Goal: Task Accomplishment & Management: Complete application form

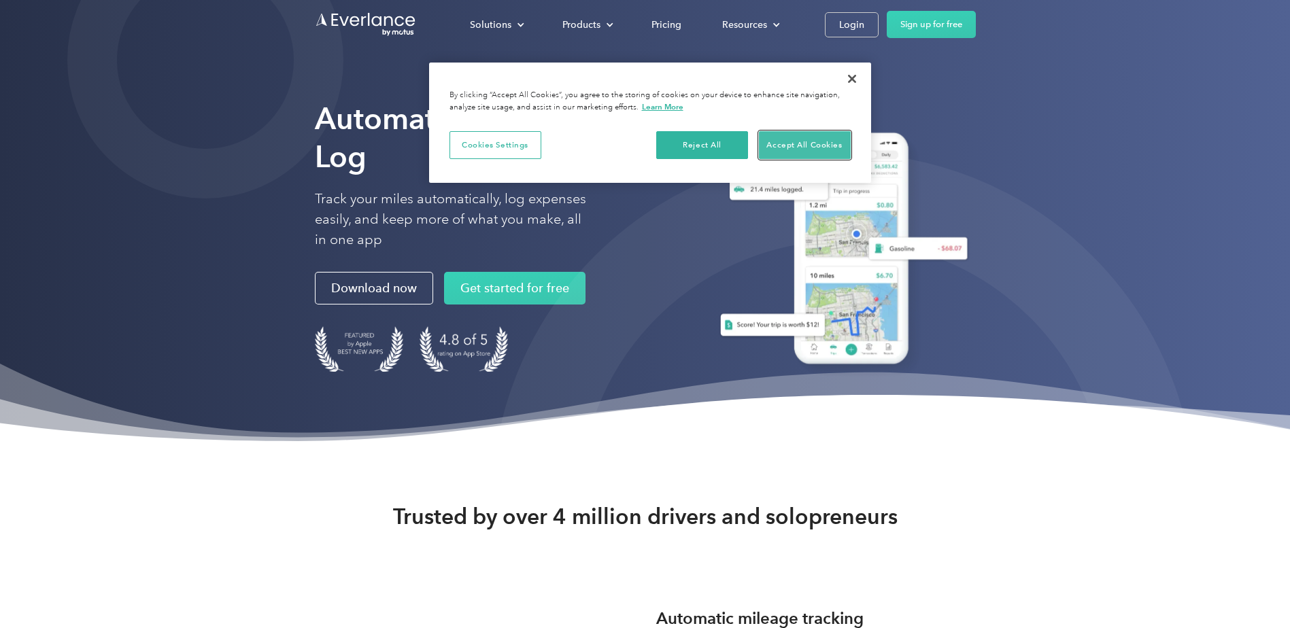
click at [791, 150] on button "Accept All Cookies" at bounding box center [805, 145] width 92 height 29
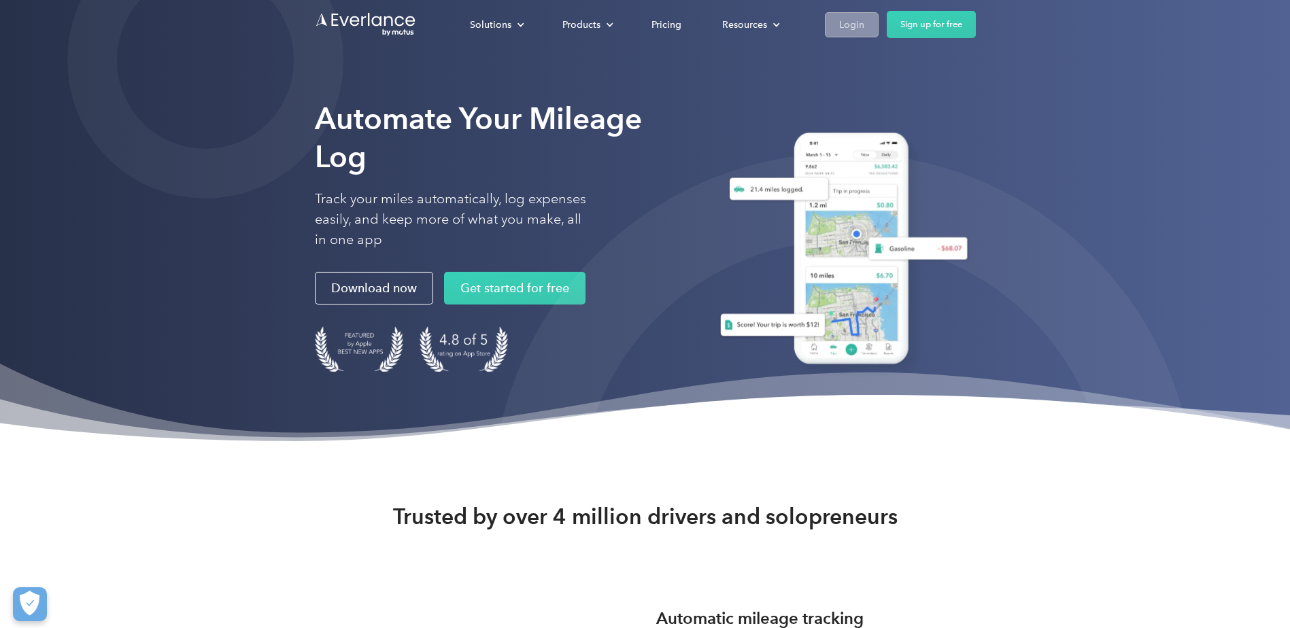
click at [859, 23] on div "Login" at bounding box center [851, 24] width 25 height 17
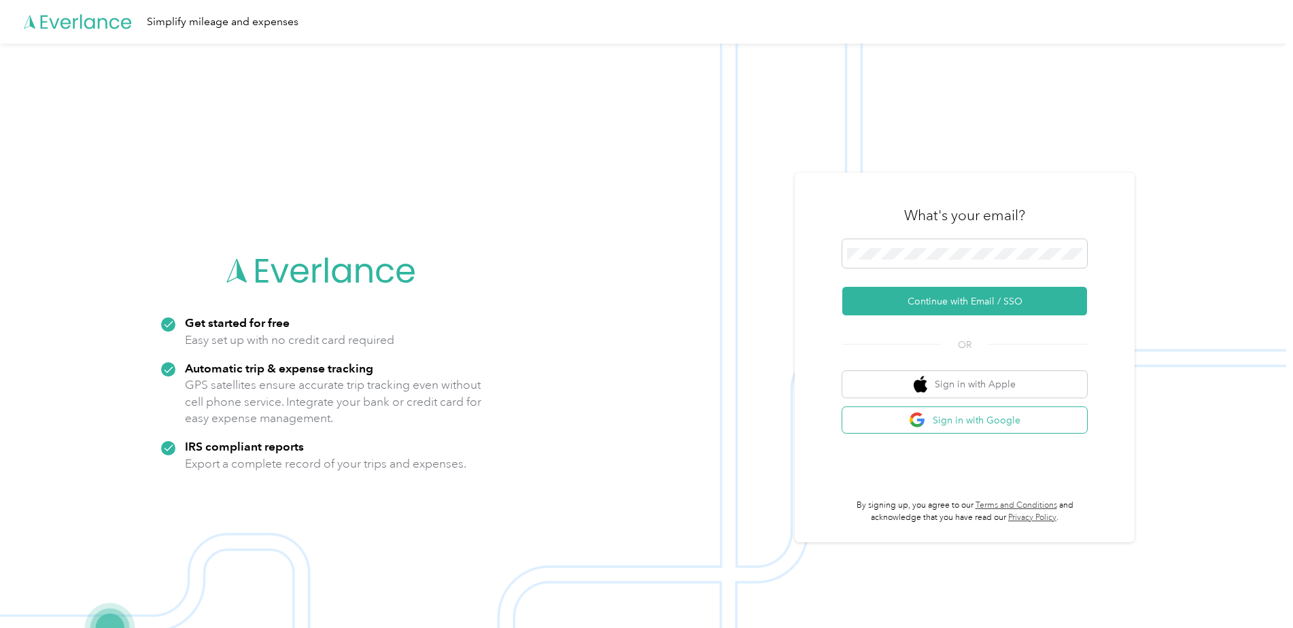
click at [936, 424] on button "Sign in with Google" at bounding box center [965, 420] width 245 height 27
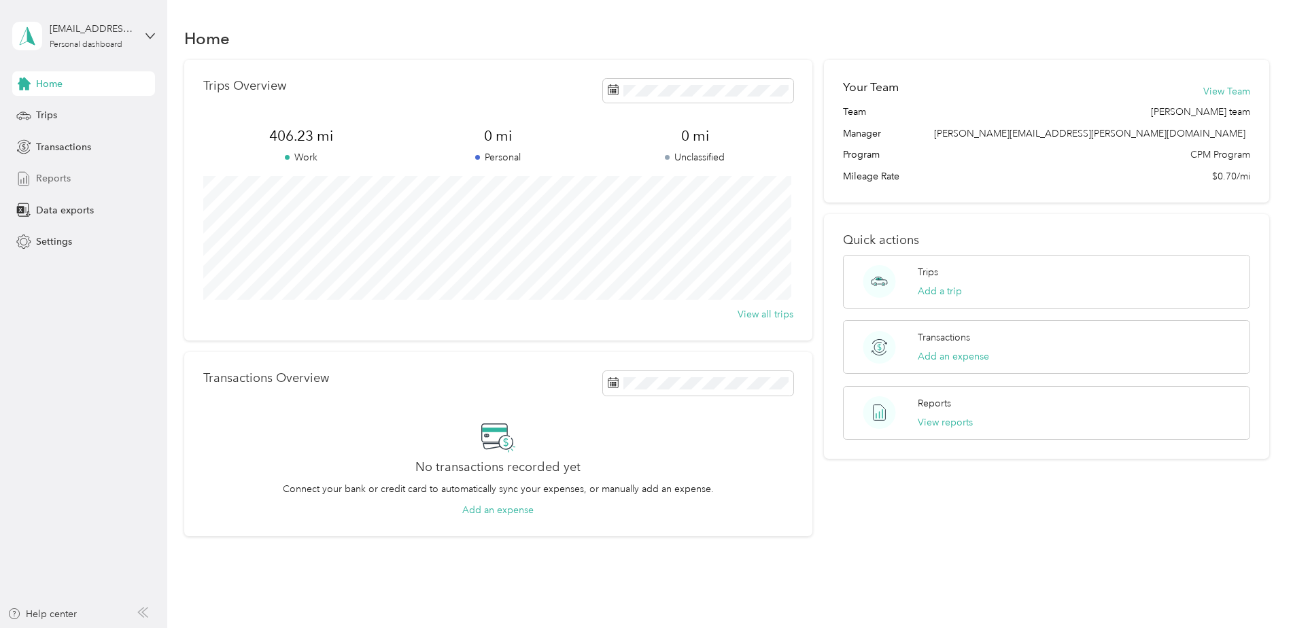
click at [71, 173] on div "Reports" at bounding box center [83, 179] width 143 height 24
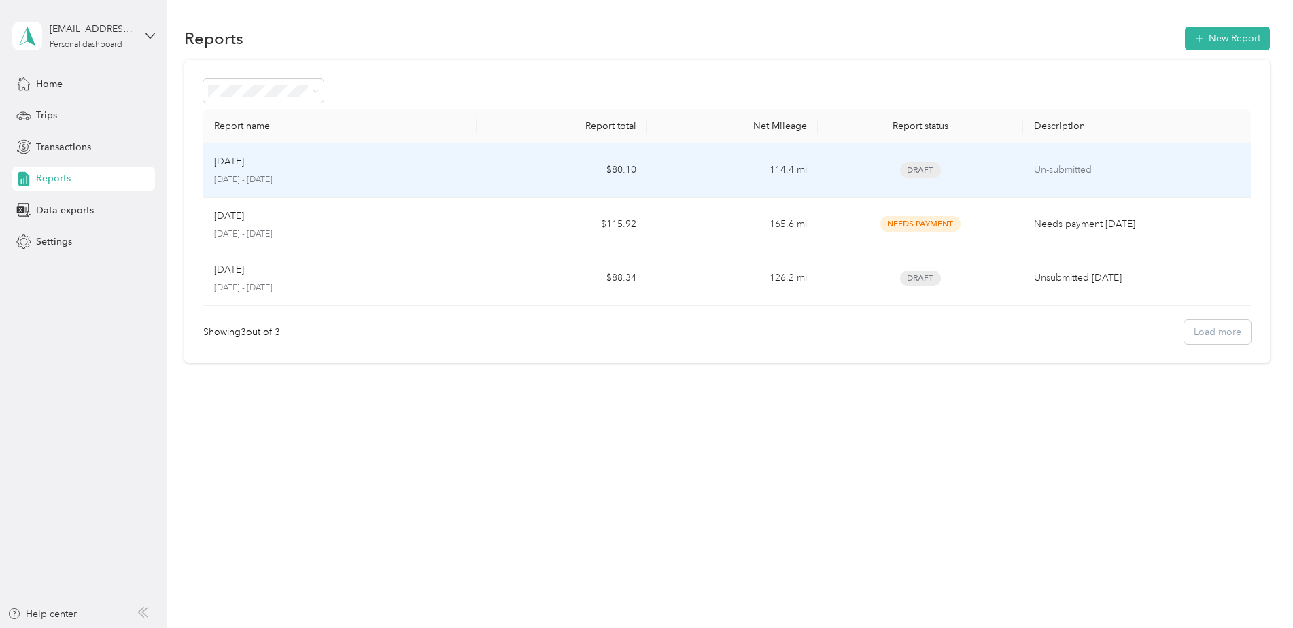
click at [638, 184] on td "$80.10" at bounding box center [562, 170] width 171 height 54
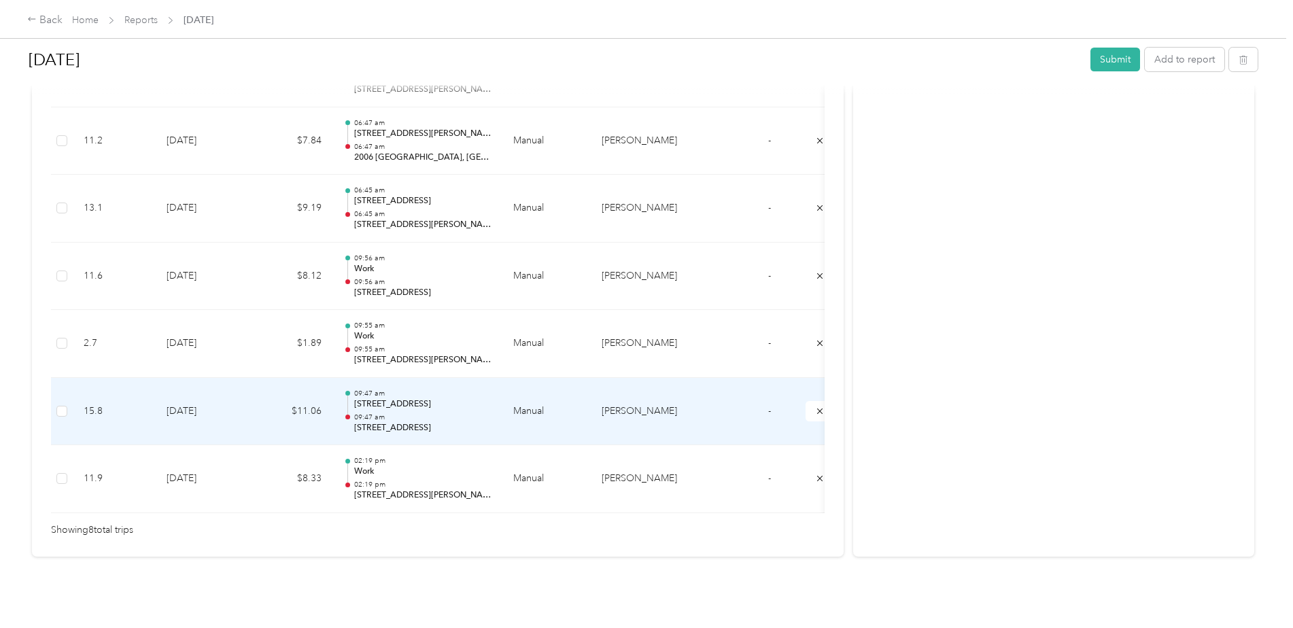
scroll to position [531, 0]
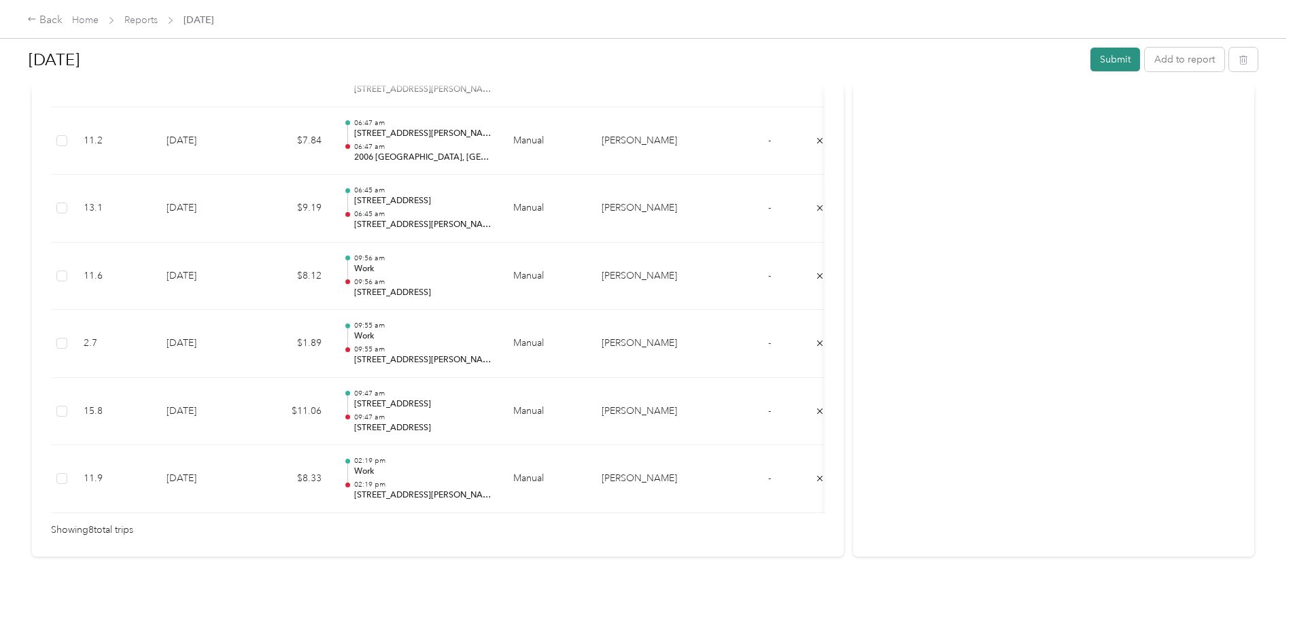
click at [1123, 65] on button "Submit" at bounding box center [1116, 60] width 50 height 24
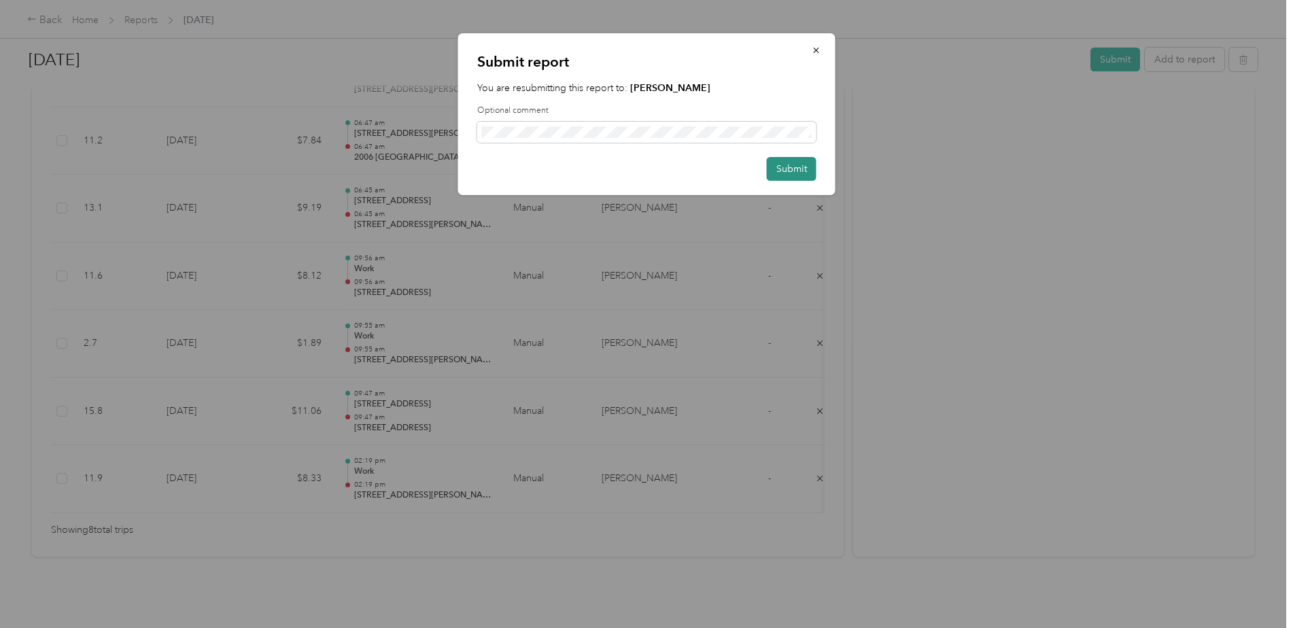
click at [788, 169] on button "Submit" at bounding box center [792, 169] width 50 height 24
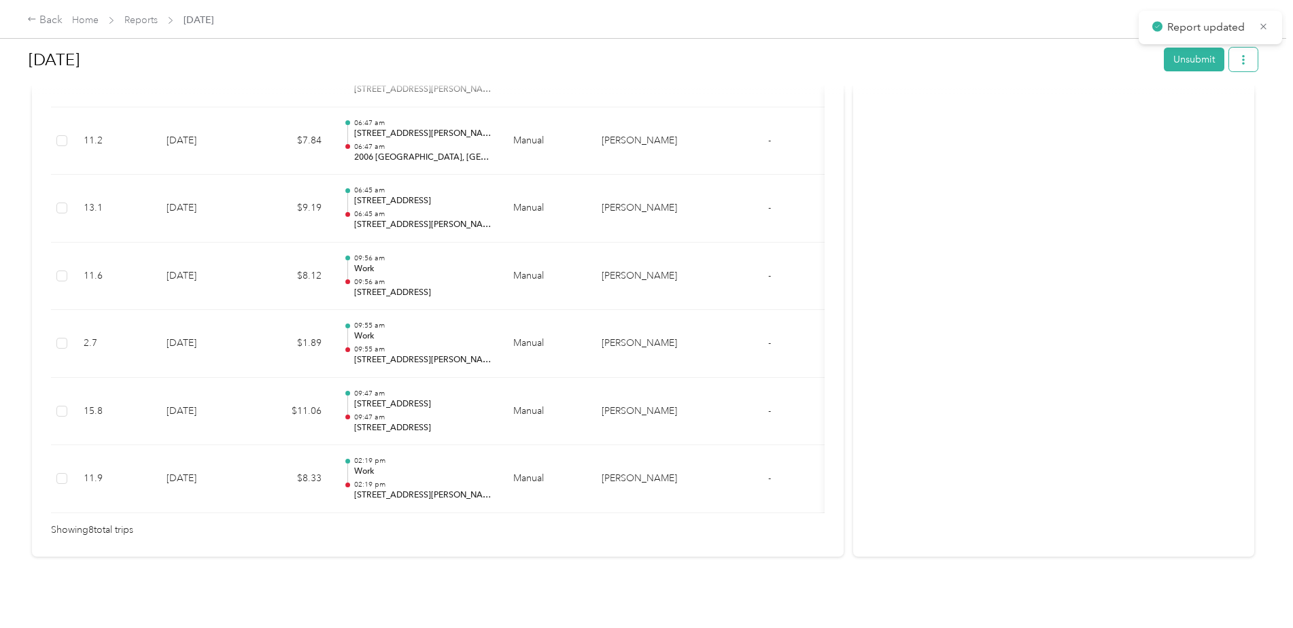
click at [1232, 61] on button "button" at bounding box center [1244, 60] width 29 height 24
click at [1170, 109] on icon at bounding box center [1170, 110] width 10 height 10
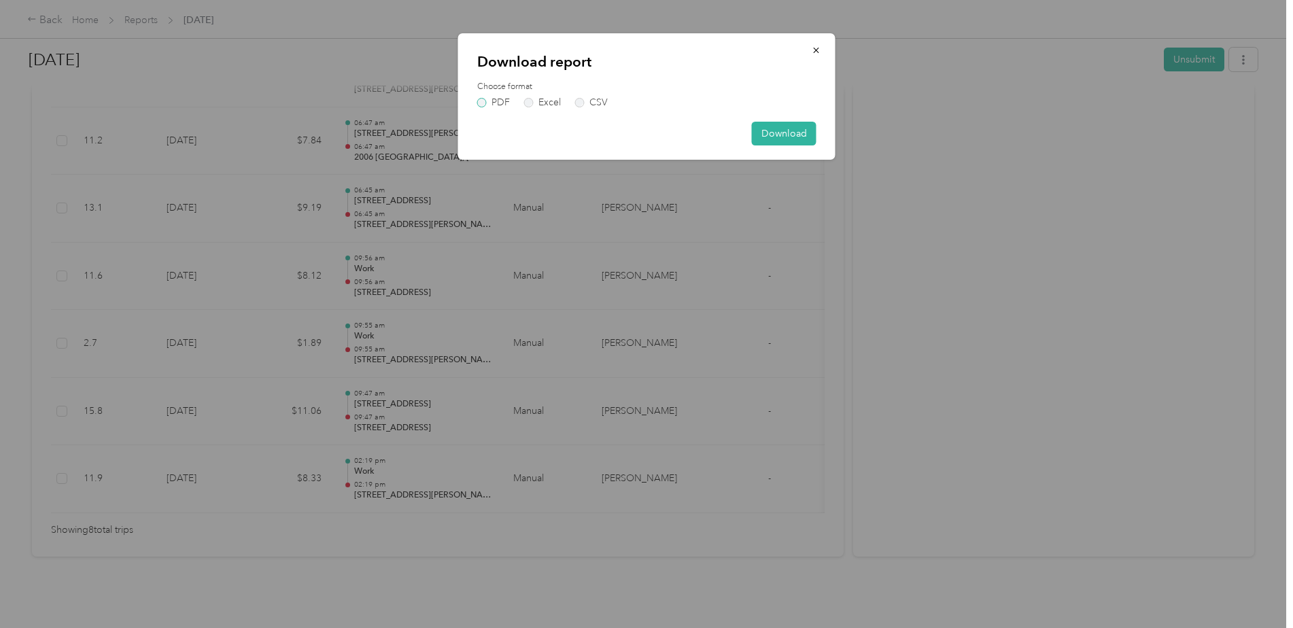
drag, startPoint x: 479, startPoint y: 100, endPoint x: 494, endPoint y: 105, distance: 15.7
click at [480, 101] on label "PDF" at bounding box center [493, 103] width 33 height 10
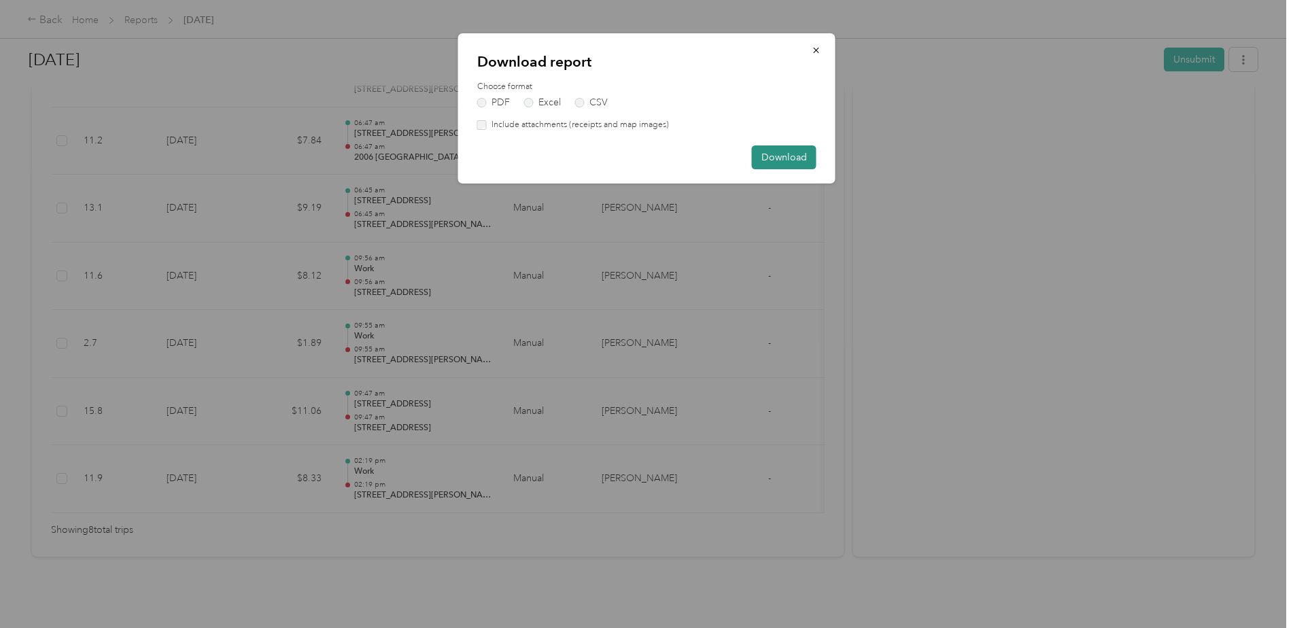
click at [800, 157] on button "Download" at bounding box center [784, 158] width 65 height 24
